Goal: Task Accomplishment & Management: Manage account settings

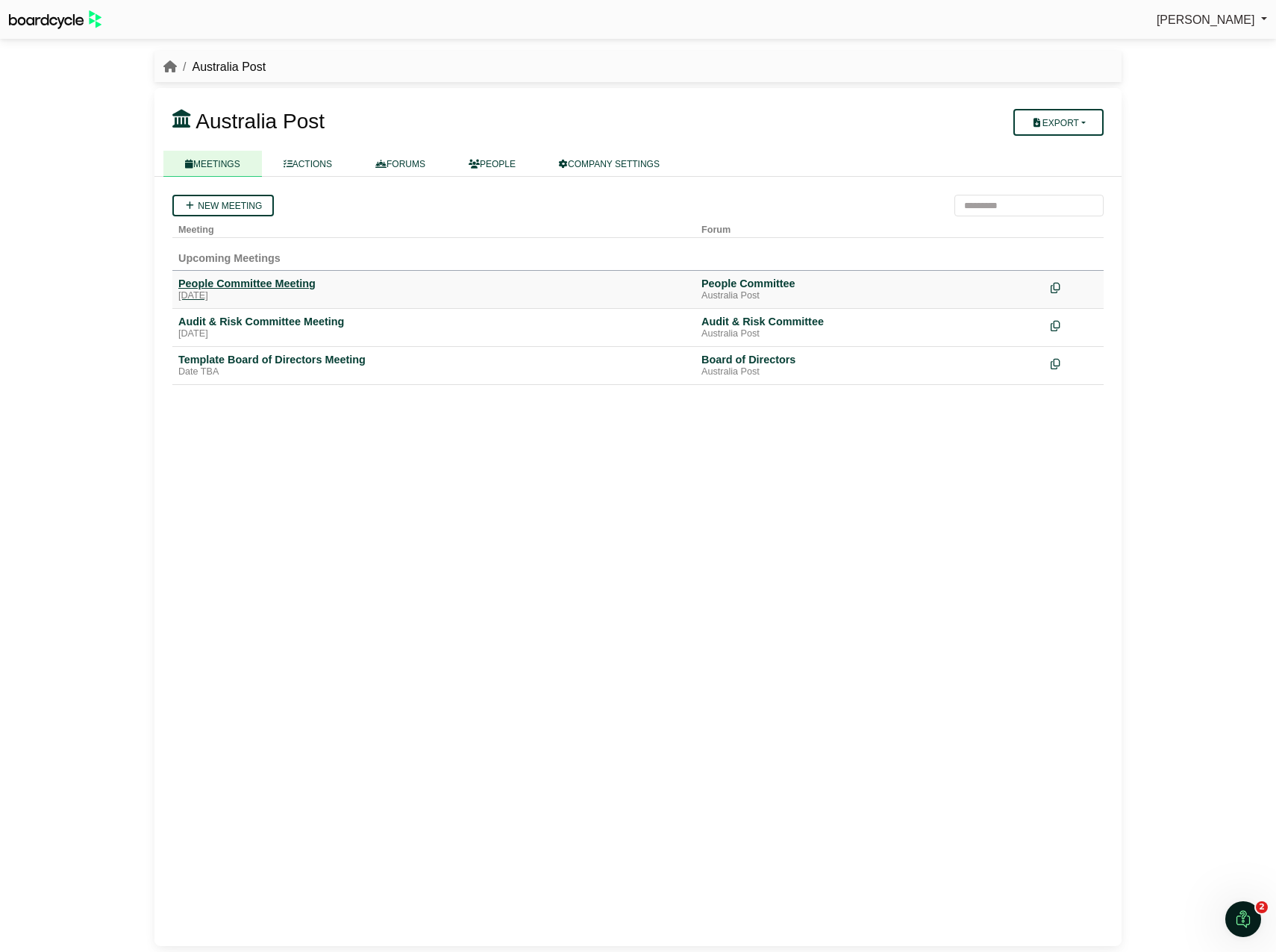
click at [301, 285] on div "People Committee Meeting" at bounding box center [434, 284] width 511 height 14
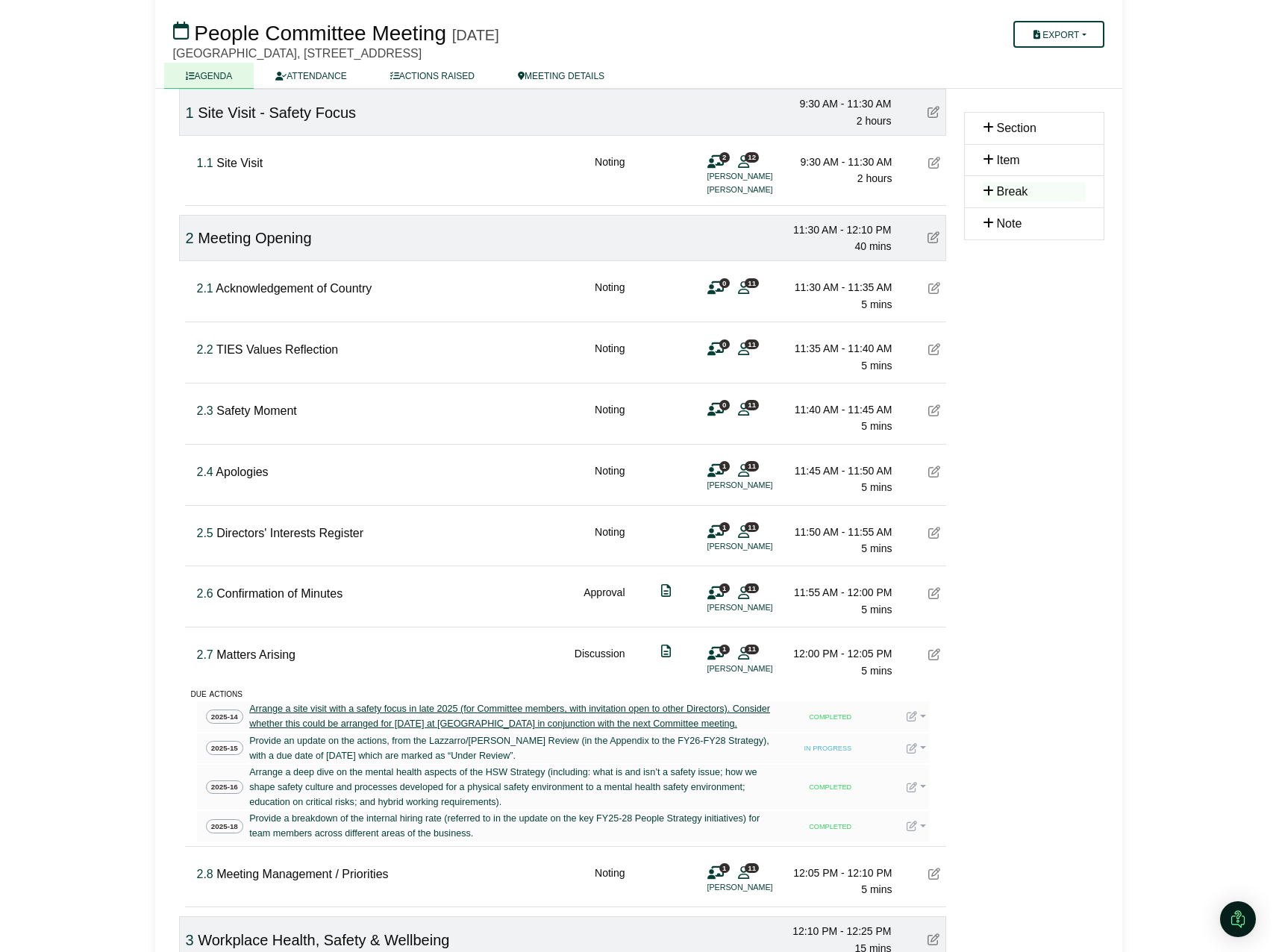
scroll to position [150, 0]
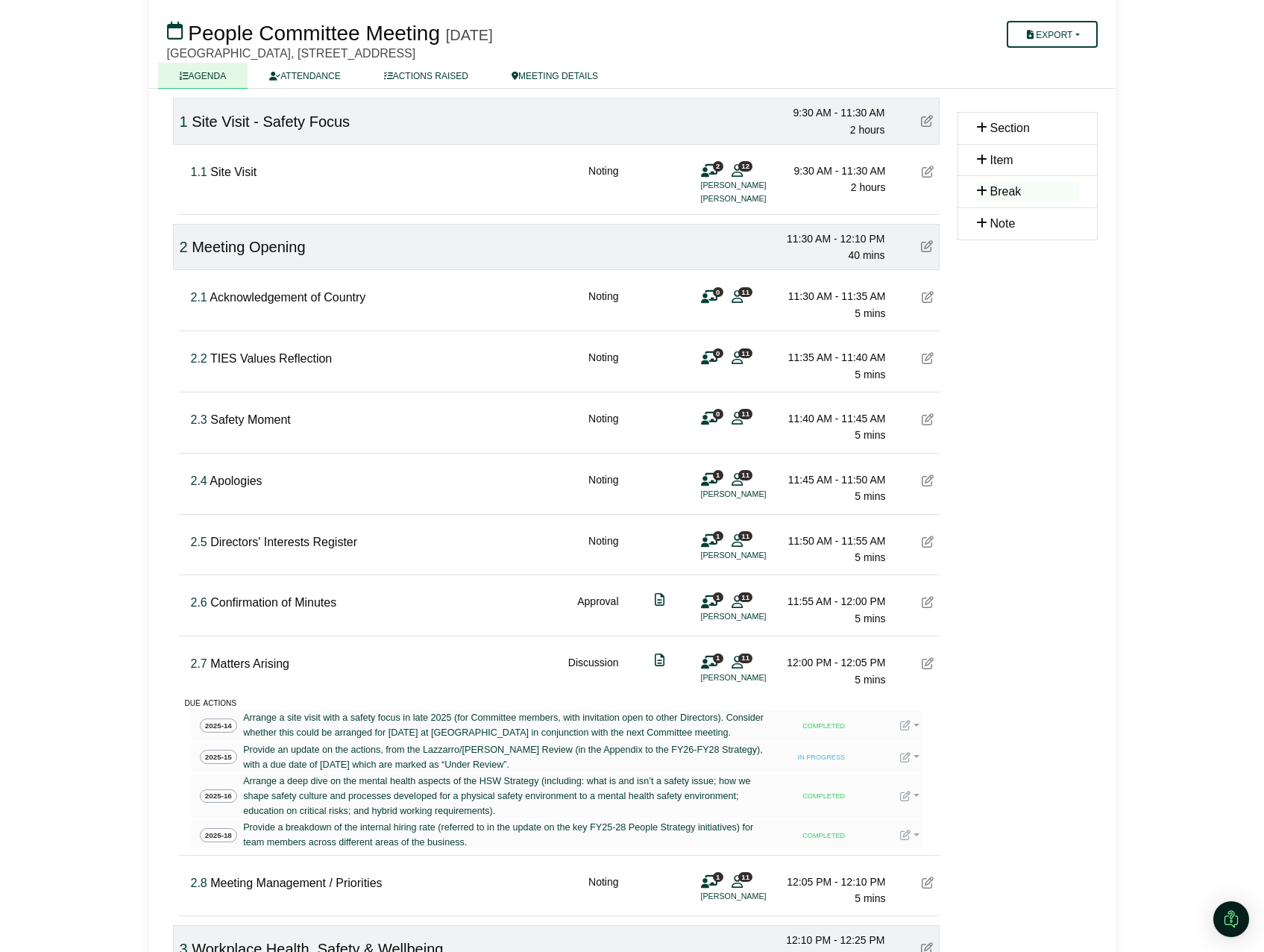
click at [913, 731] on link at bounding box center [909, 725] width 19 height 12
click at [958, 777] on button "Edit action" at bounding box center [960, 775] width 119 height 28
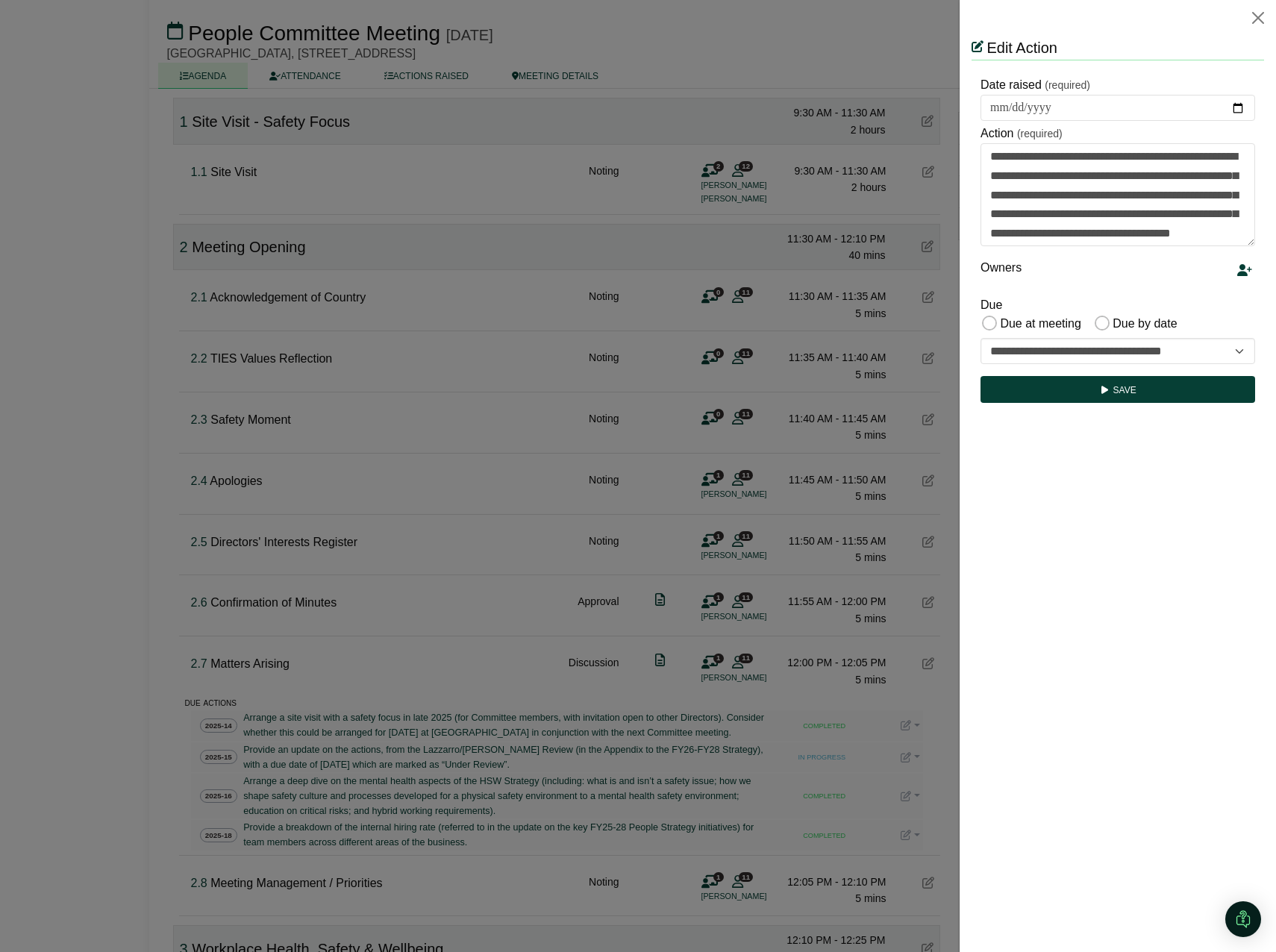
scroll to position [0, 0]
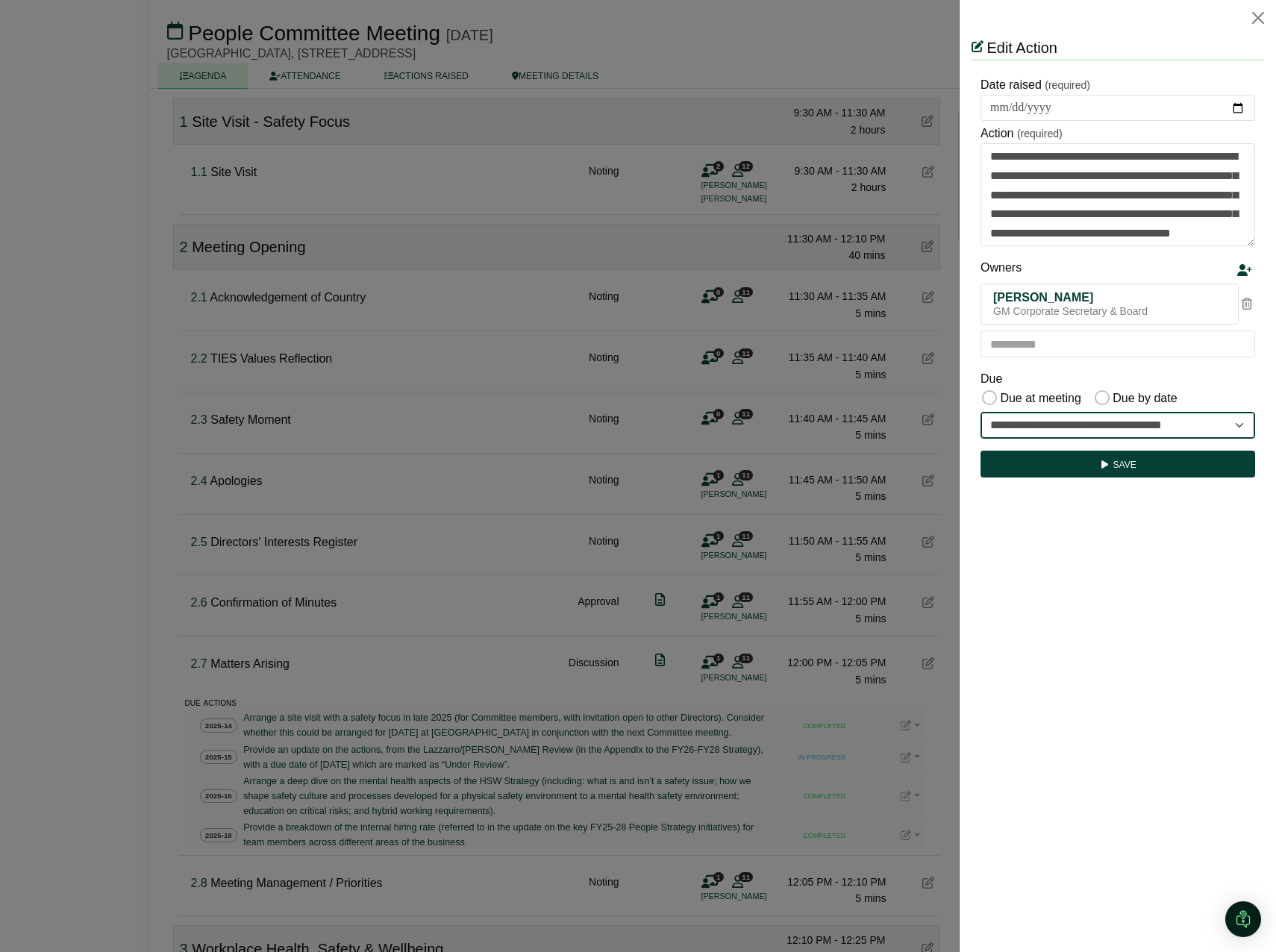
click at [1240, 429] on select "**********" at bounding box center [1118, 425] width 275 height 27
click at [1257, 19] on button "Close" at bounding box center [1258, 18] width 24 height 24
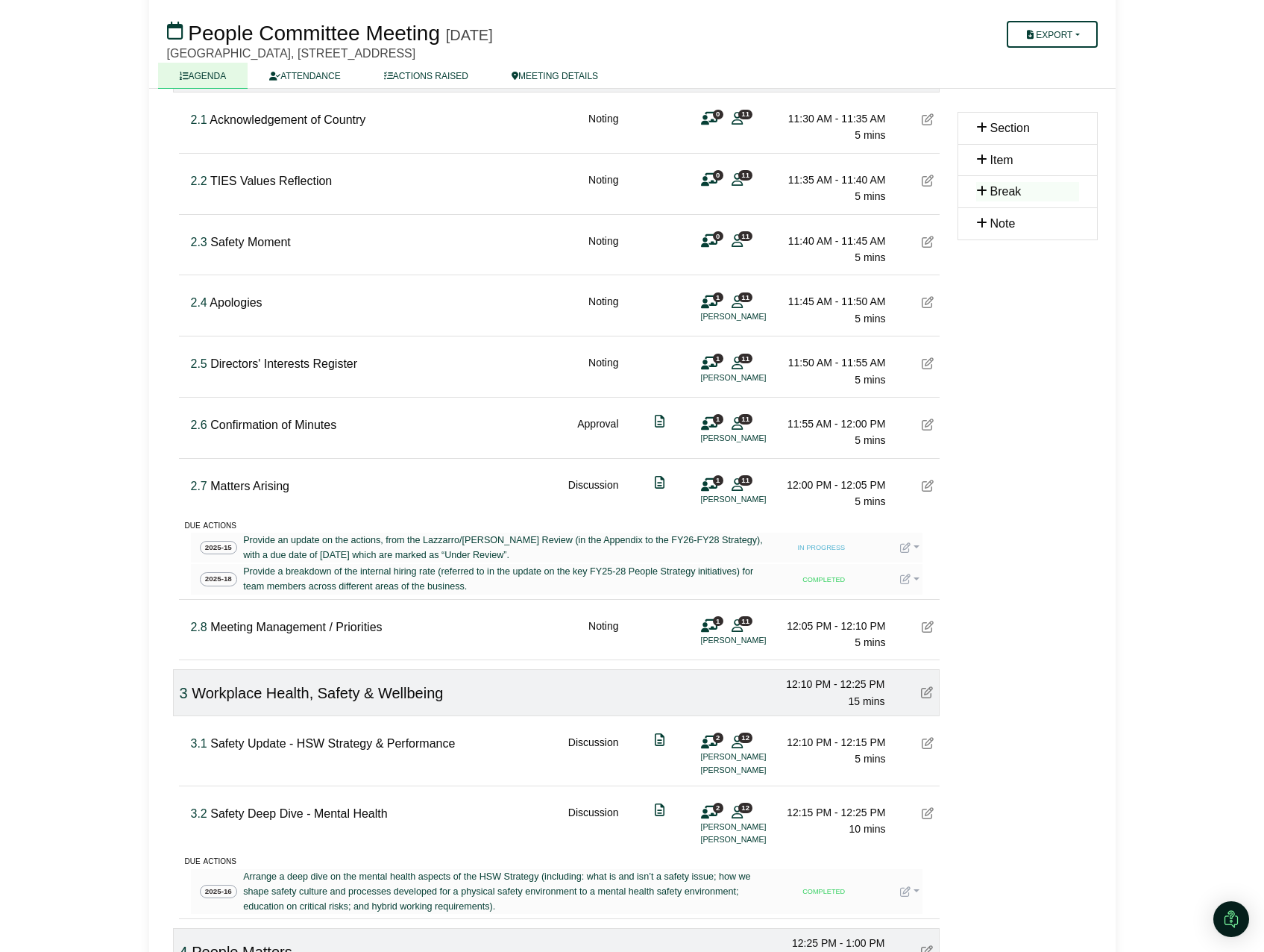
scroll to position [373, 0]
click at [458, 71] on link "ACTIONS RAISED" at bounding box center [426, 76] width 127 height 26
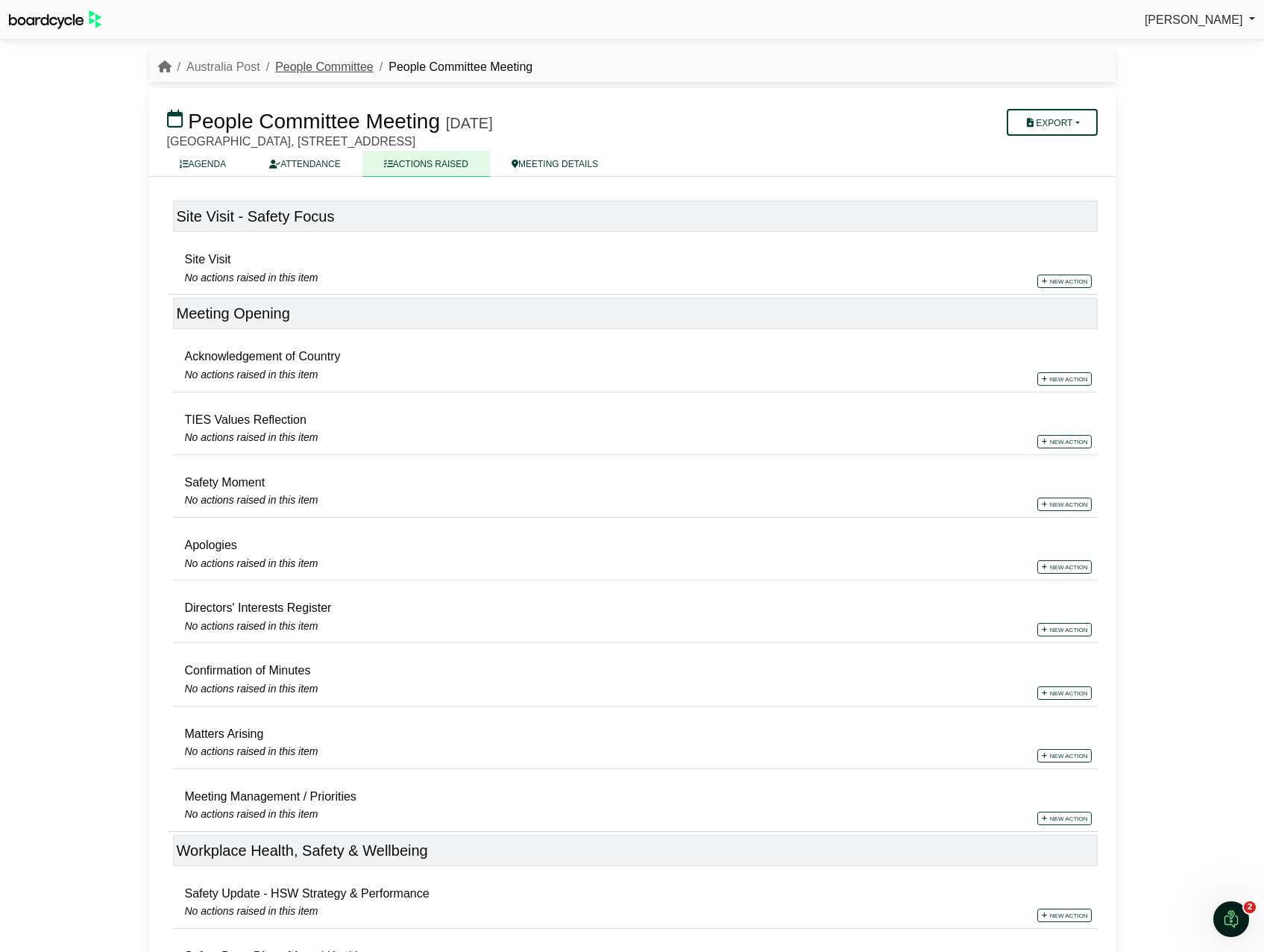
click at [323, 63] on link "People Committee" at bounding box center [324, 66] width 98 height 13
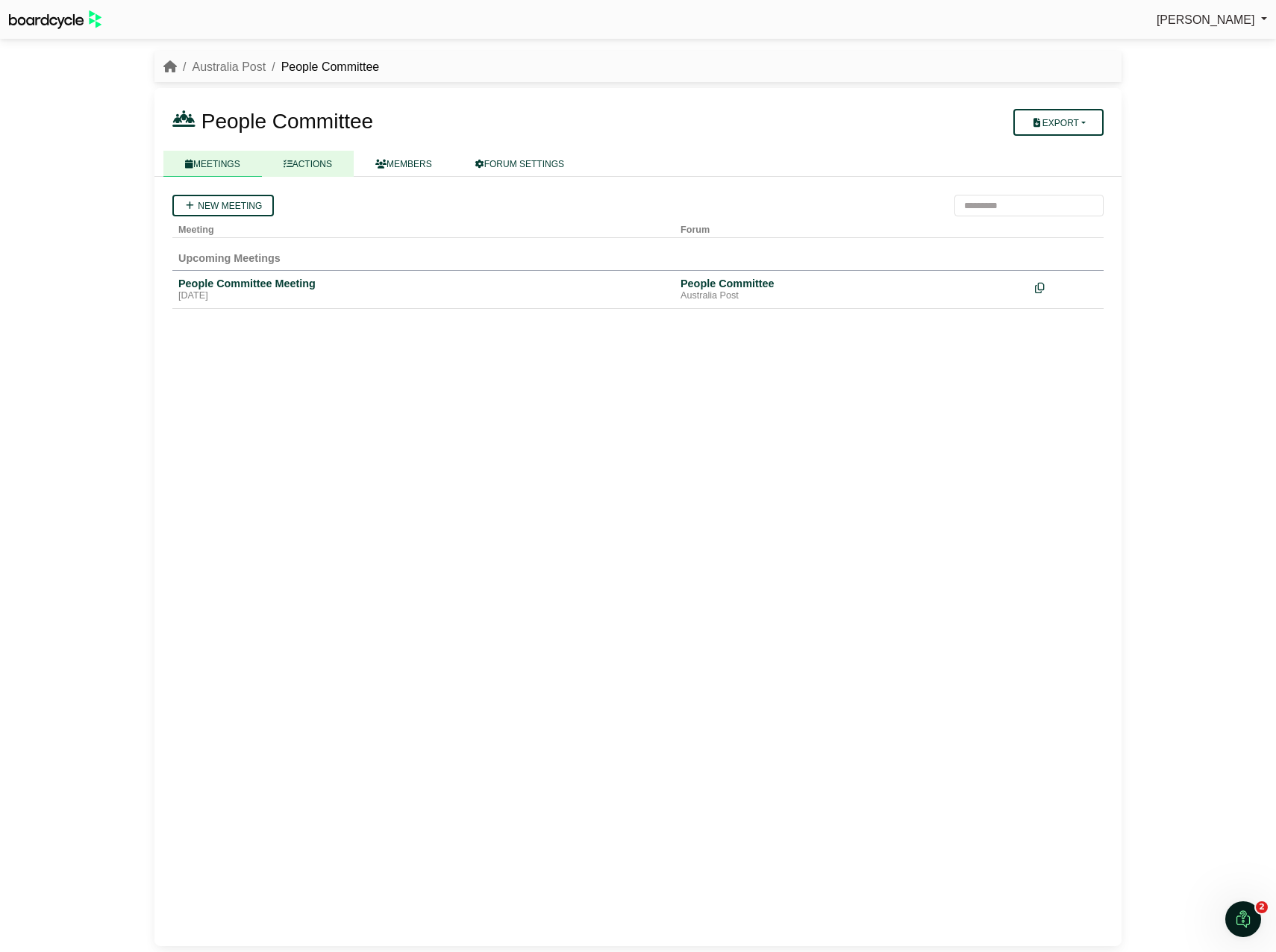
click at [301, 166] on link "ACTIONS" at bounding box center [308, 164] width 92 height 26
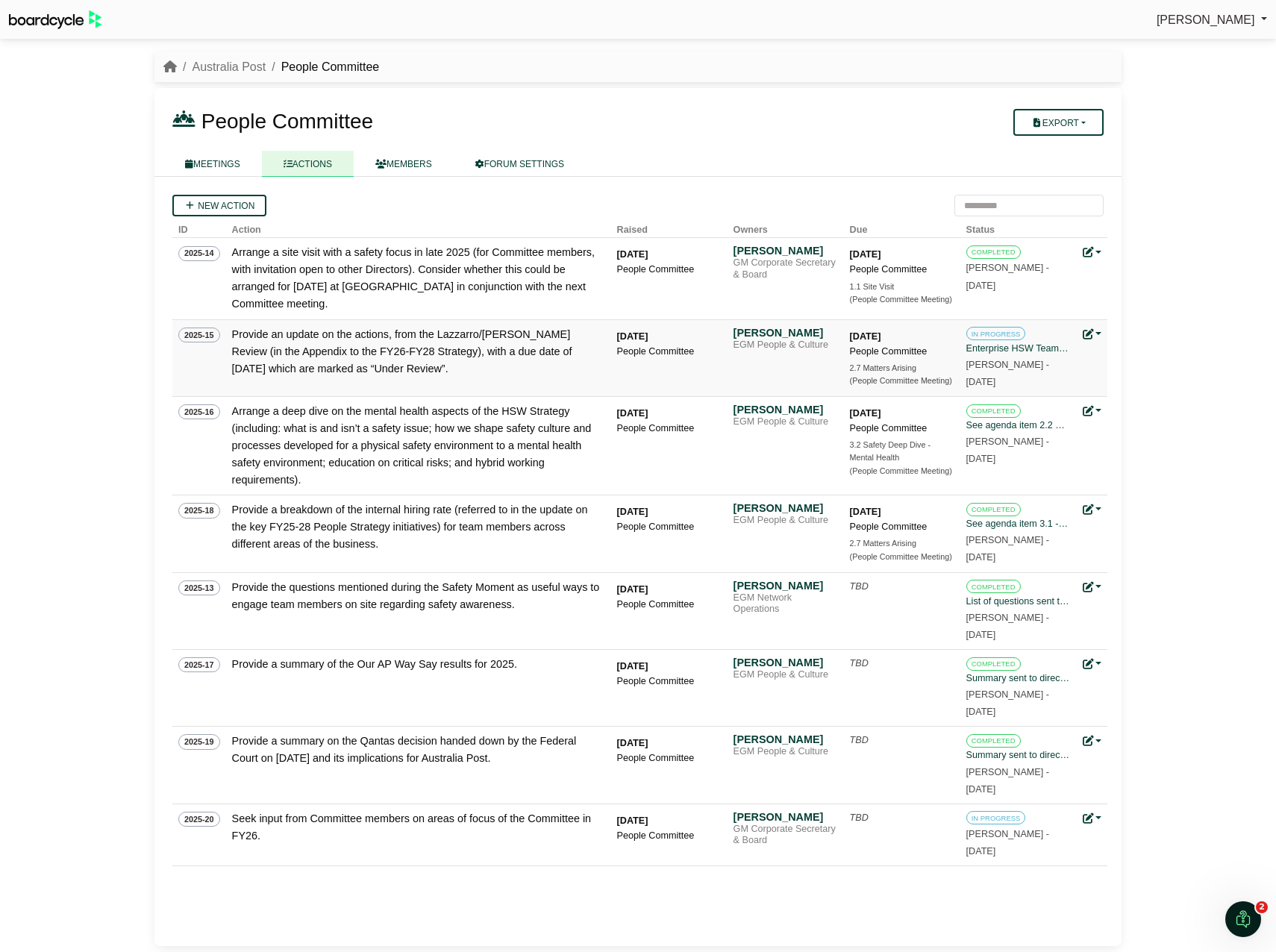
click at [1099, 332] on link at bounding box center [1092, 334] width 19 height 12
click at [1120, 352] on link "Update status" at bounding box center [1142, 356] width 119 height 28
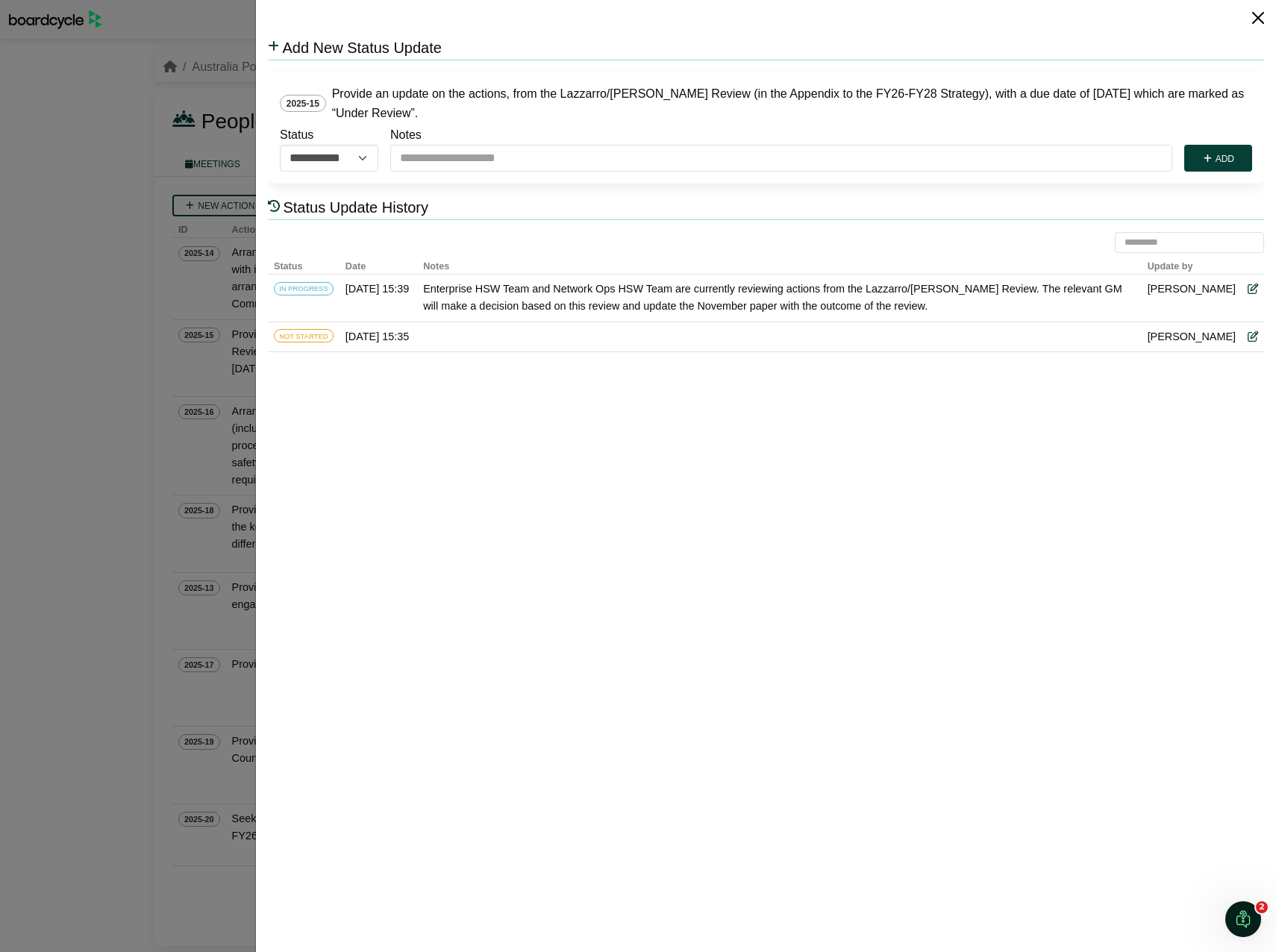
click at [1267, 18] on button "Close" at bounding box center [1258, 18] width 24 height 24
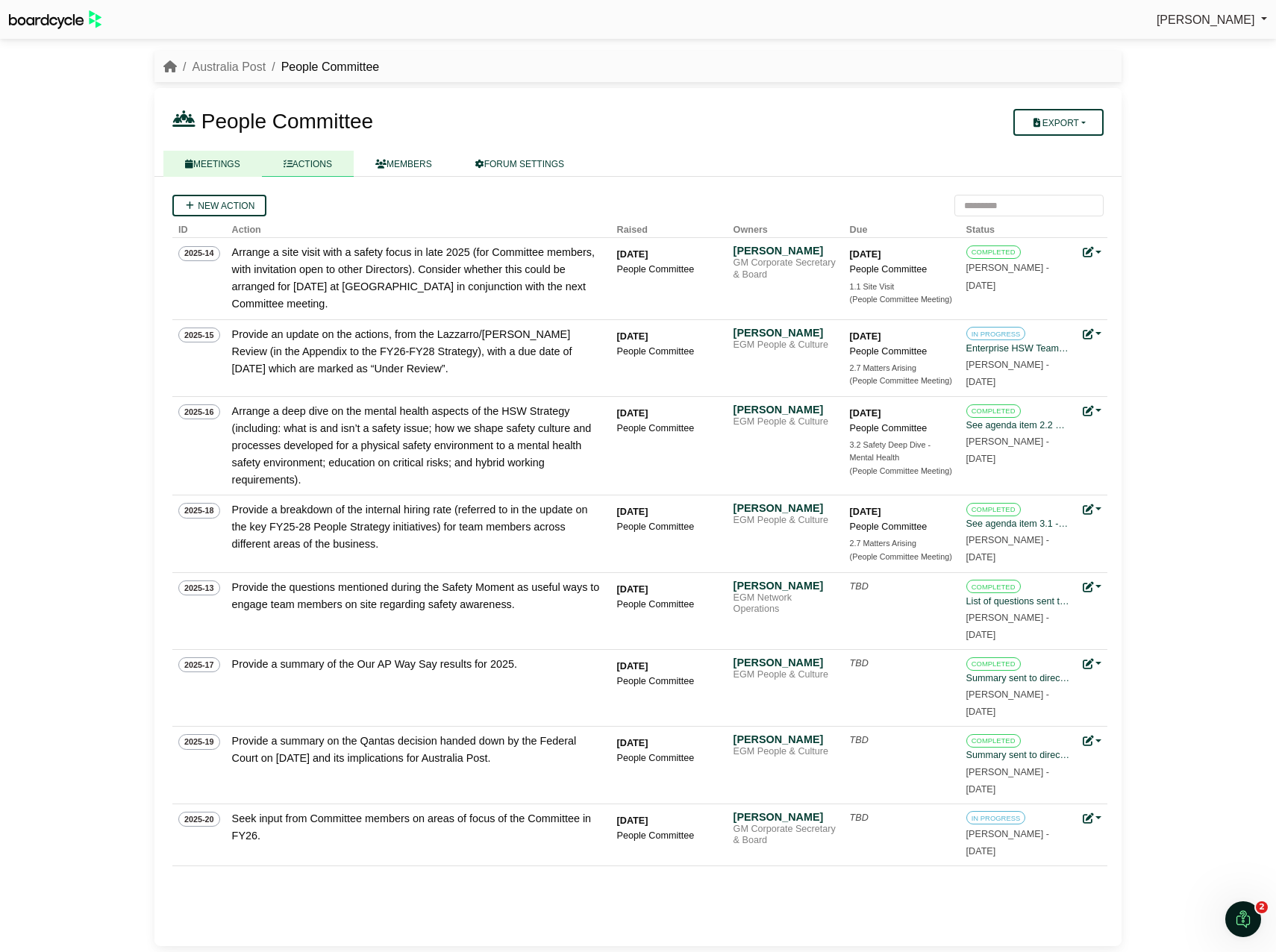
click at [206, 158] on link "MEETINGS" at bounding box center [212, 164] width 98 height 26
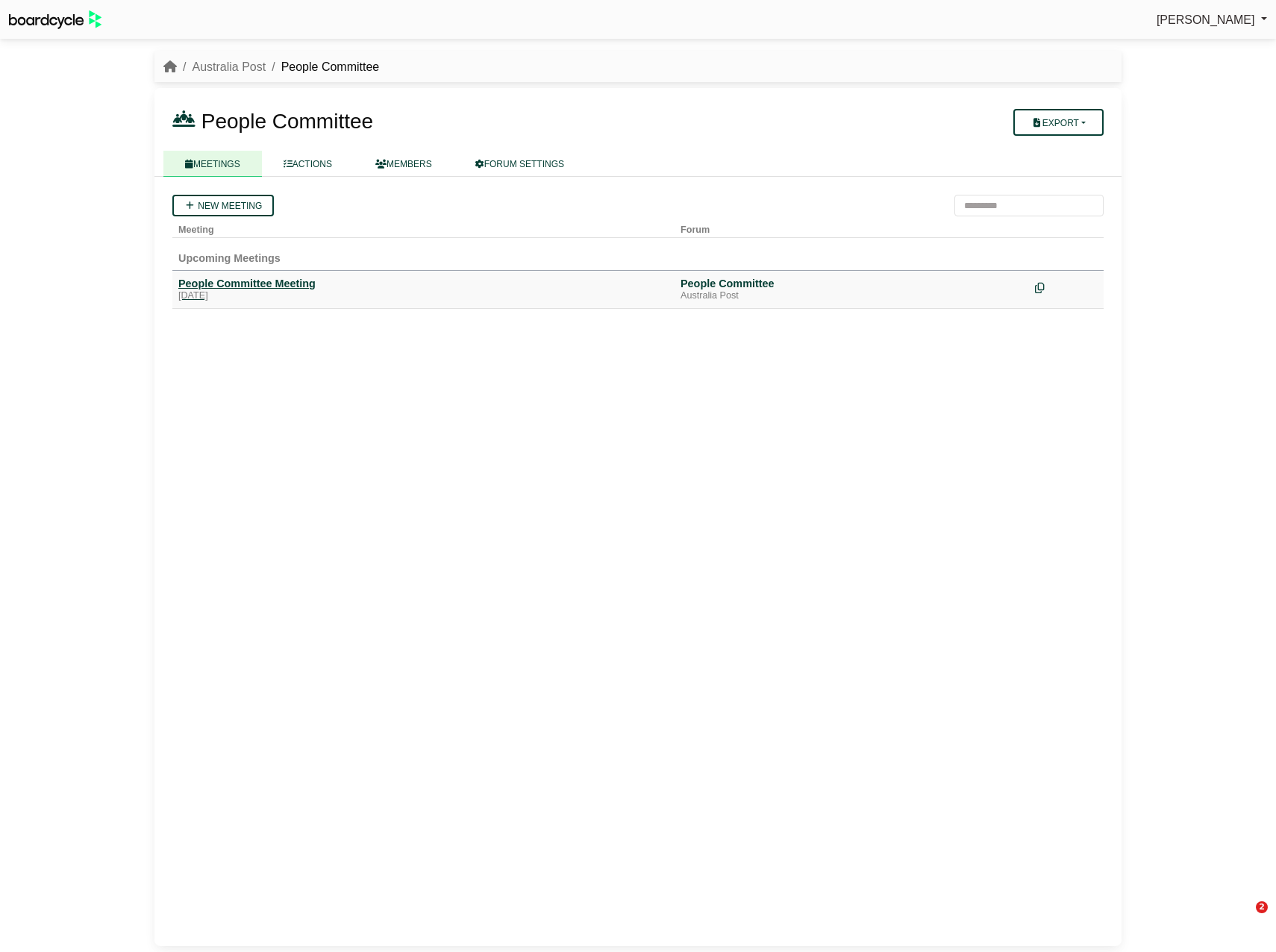
click at [227, 286] on div "People Committee Meeting" at bounding box center [424, 284] width 490 height 14
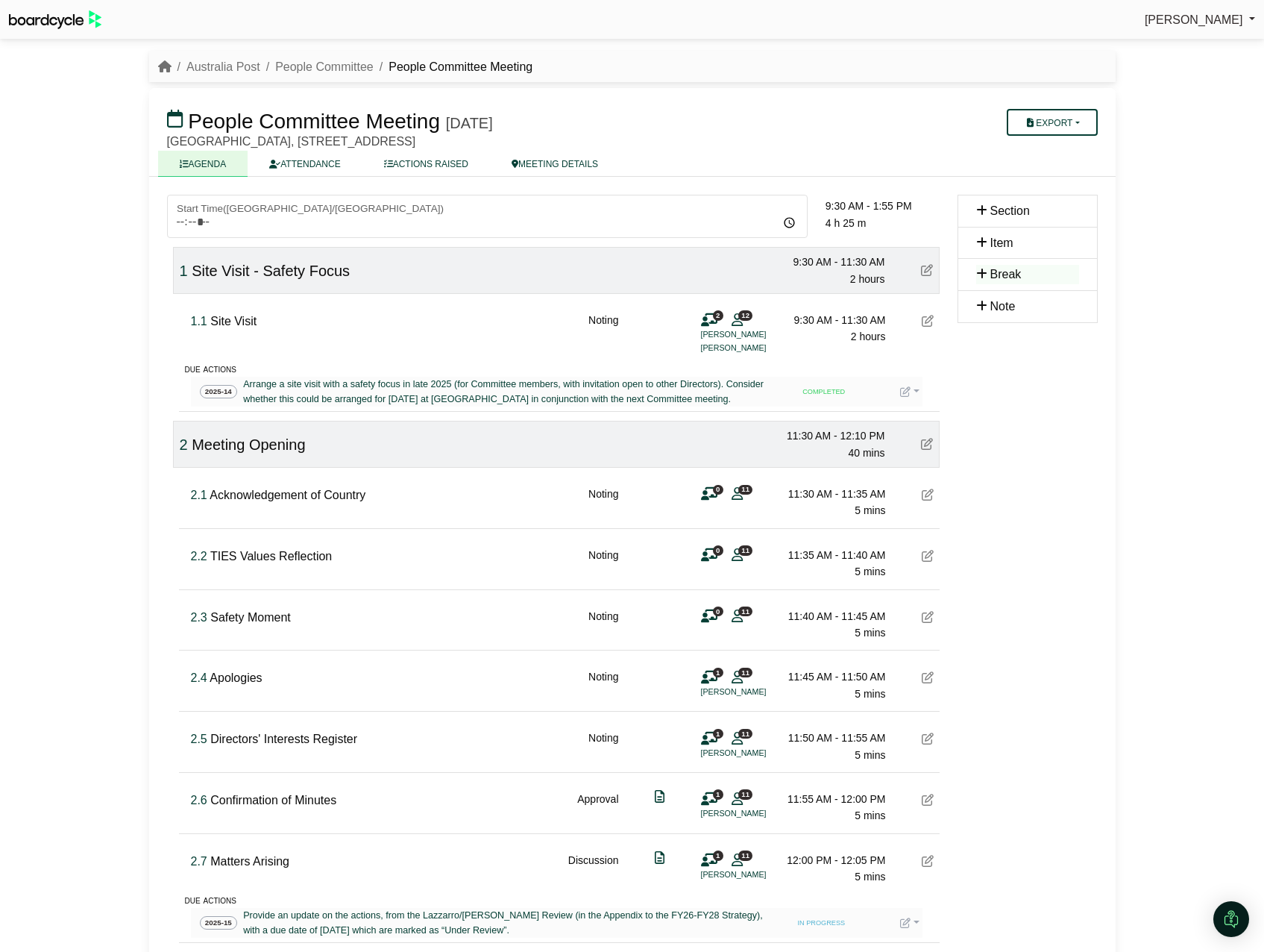
click at [200, 272] on span "Site Visit - Safety Focus" at bounding box center [270, 271] width 158 height 17
click at [923, 500] on icon at bounding box center [928, 494] width 12 height 12
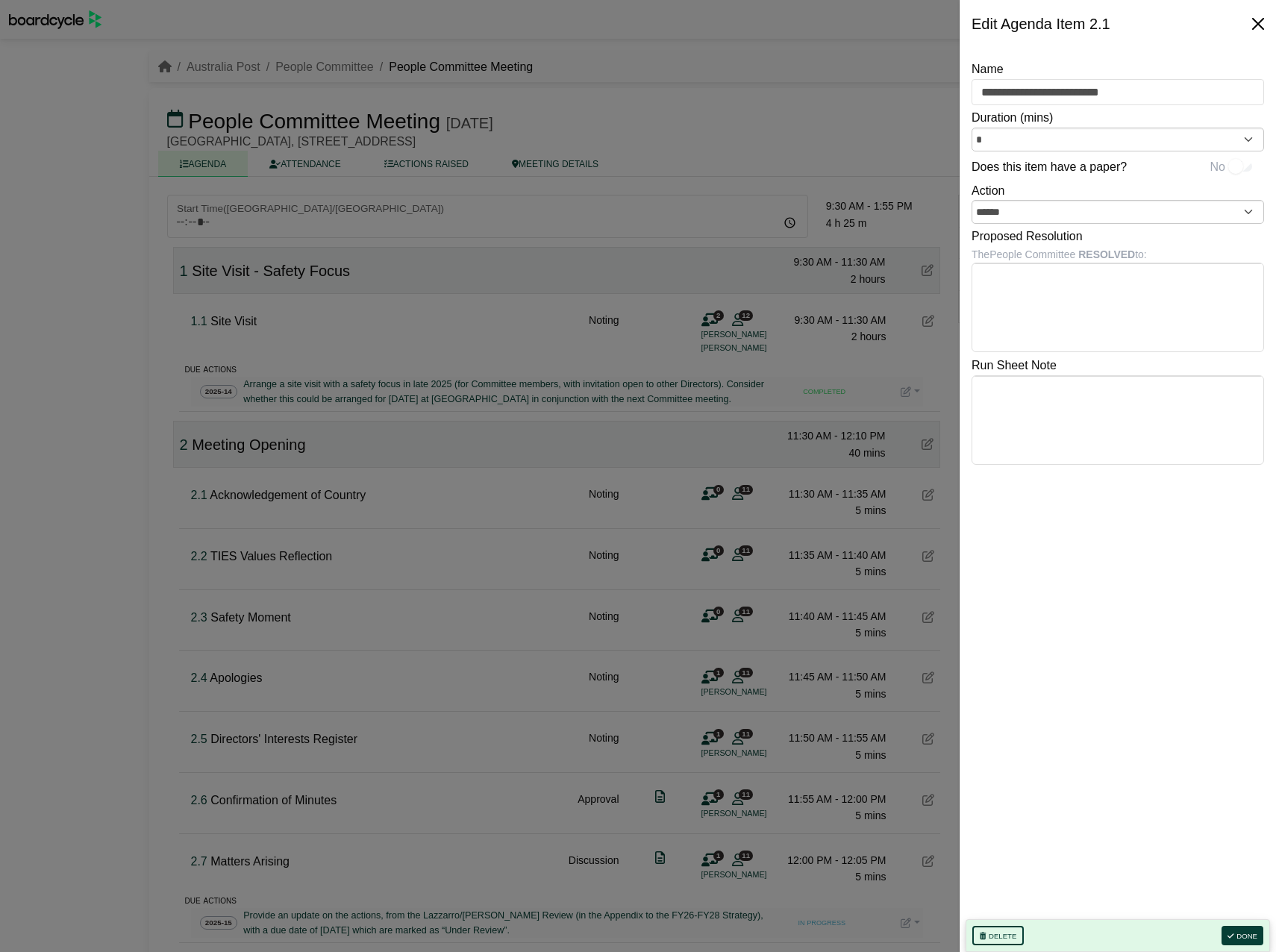
click at [1258, 23] on button "Close" at bounding box center [1258, 24] width 24 height 24
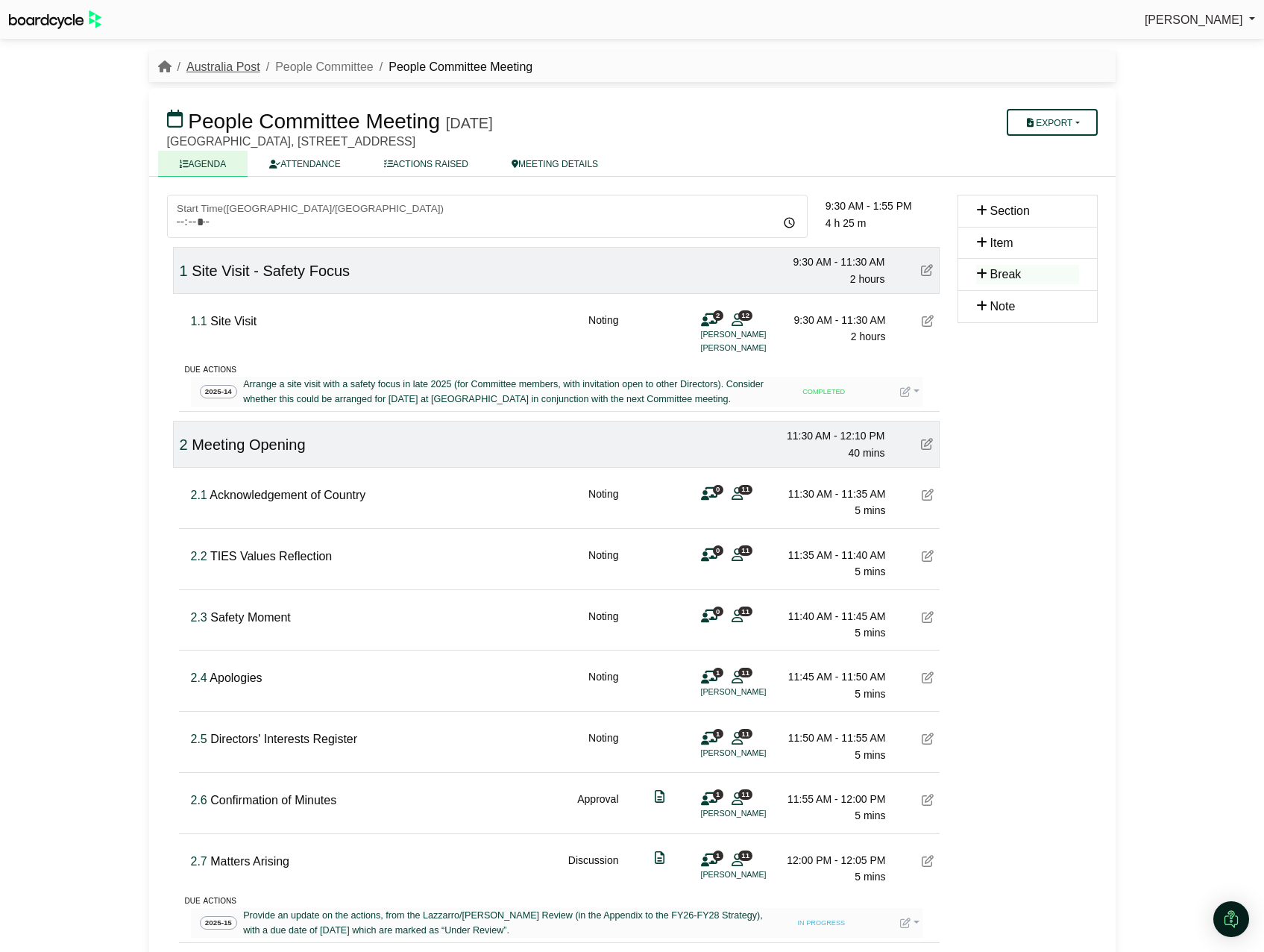
click at [233, 60] on link "Australia Post" at bounding box center [223, 66] width 74 height 13
